Goal: Task Accomplishment & Management: Use online tool/utility

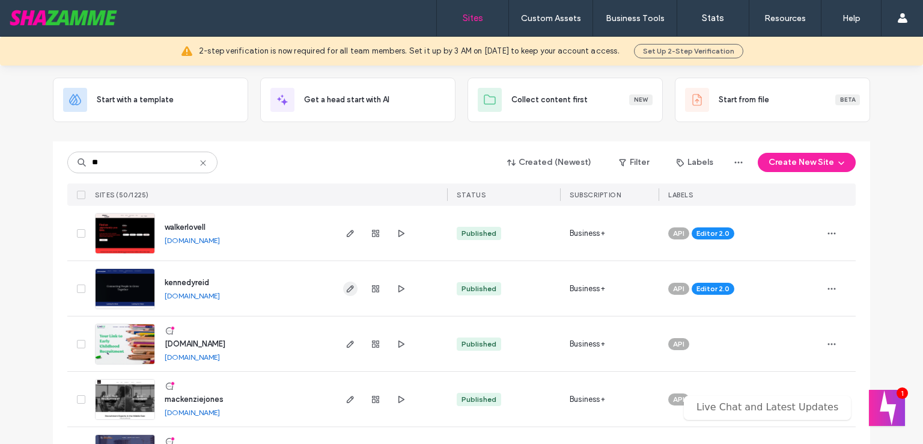
type input "**"
click at [350, 286] on icon "button" at bounding box center [351, 289] width 10 height 10
click at [399, 288] on use "button" at bounding box center [402, 287] width 6 height 7
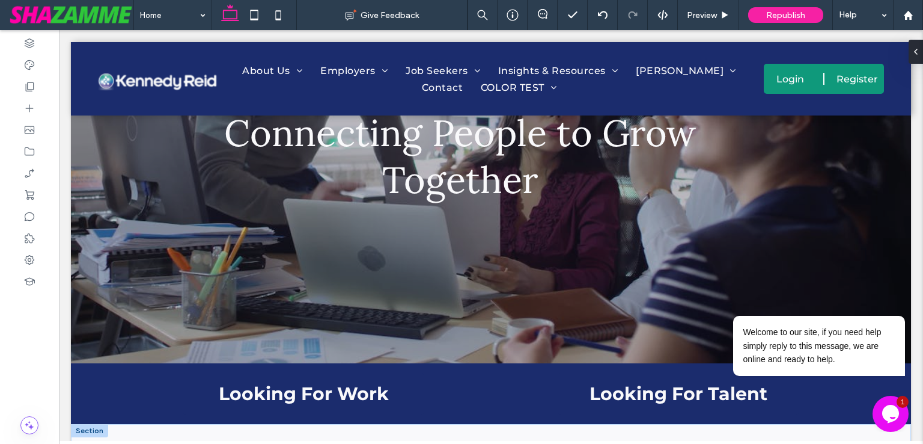
scroll to position [361, 0]
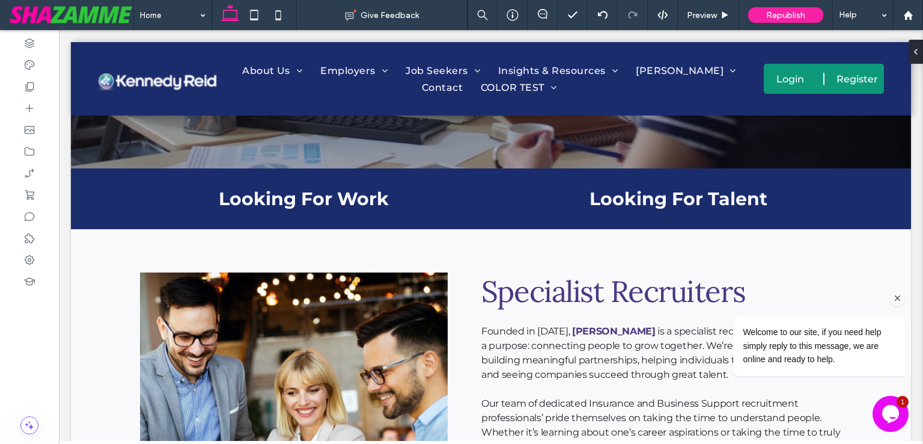
click at [899, 299] on icon "Chat attention grabber" at bounding box center [898, 298] width 11 height 11
click at [919, 372] on icon "Close" at bounding box center [915, 374] width 11 height 11
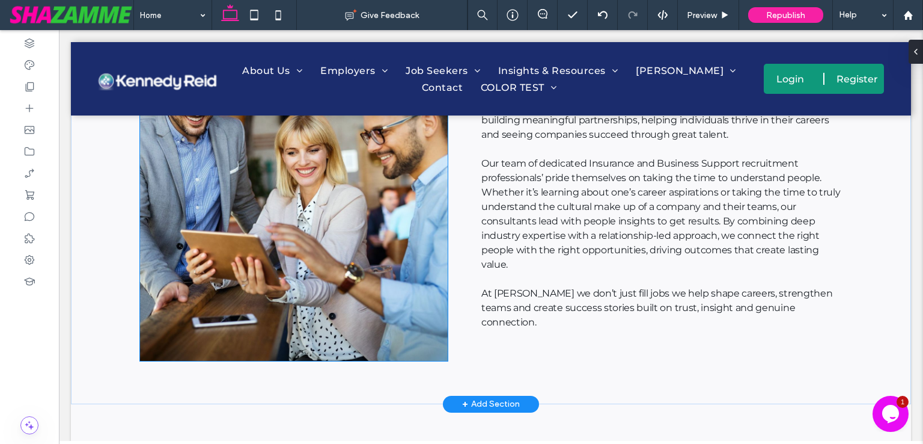
scroll to position [601, 0]
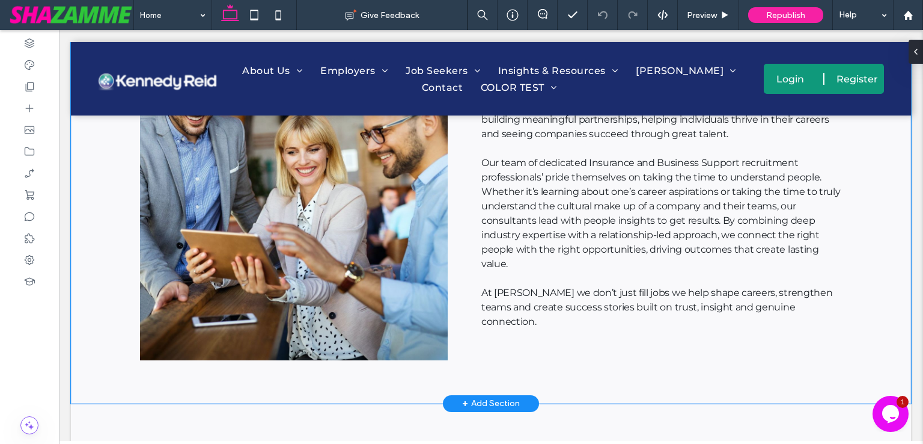
click at [886, 252] on div "Specialist Recruiters Founded in [DATE], [PERSON_NAME] is a specialist recruitm…" at bounding box center [491, 196] width 840 height 415
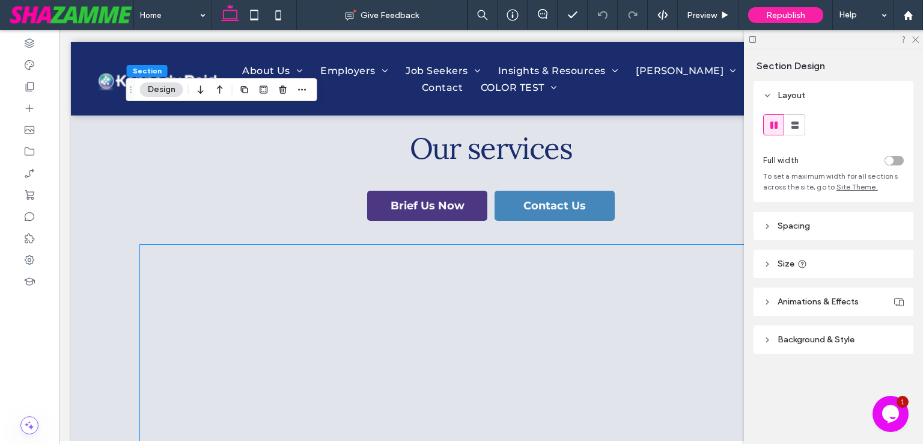
scroll to position [1383, 0]
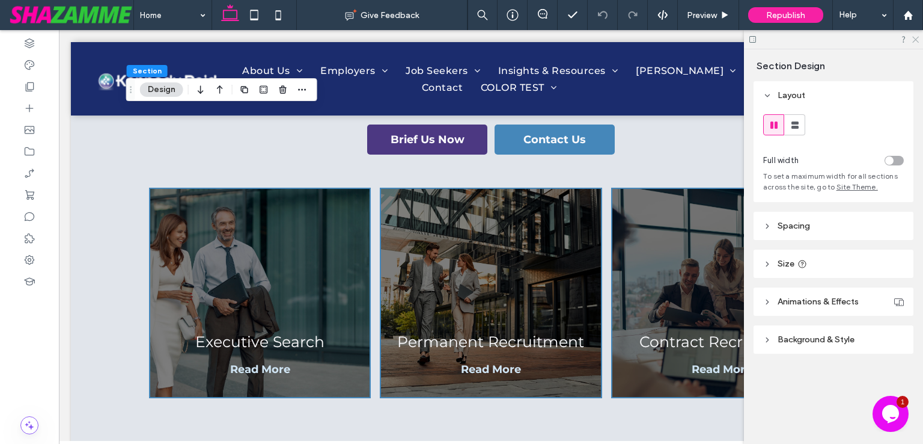
click at [916, 39] on use at bounding box center [916, 40] width 7 height 7
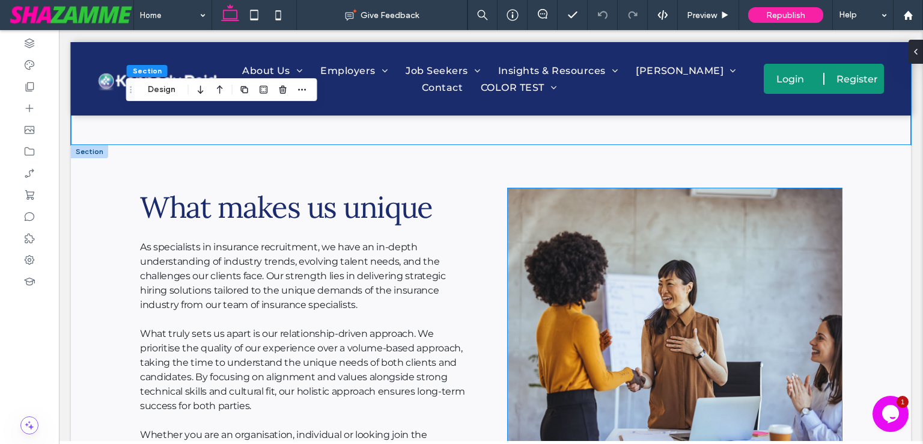
scroll to position [745, 0]
